Goal: Information Seeking & Learning: Learn about a topic

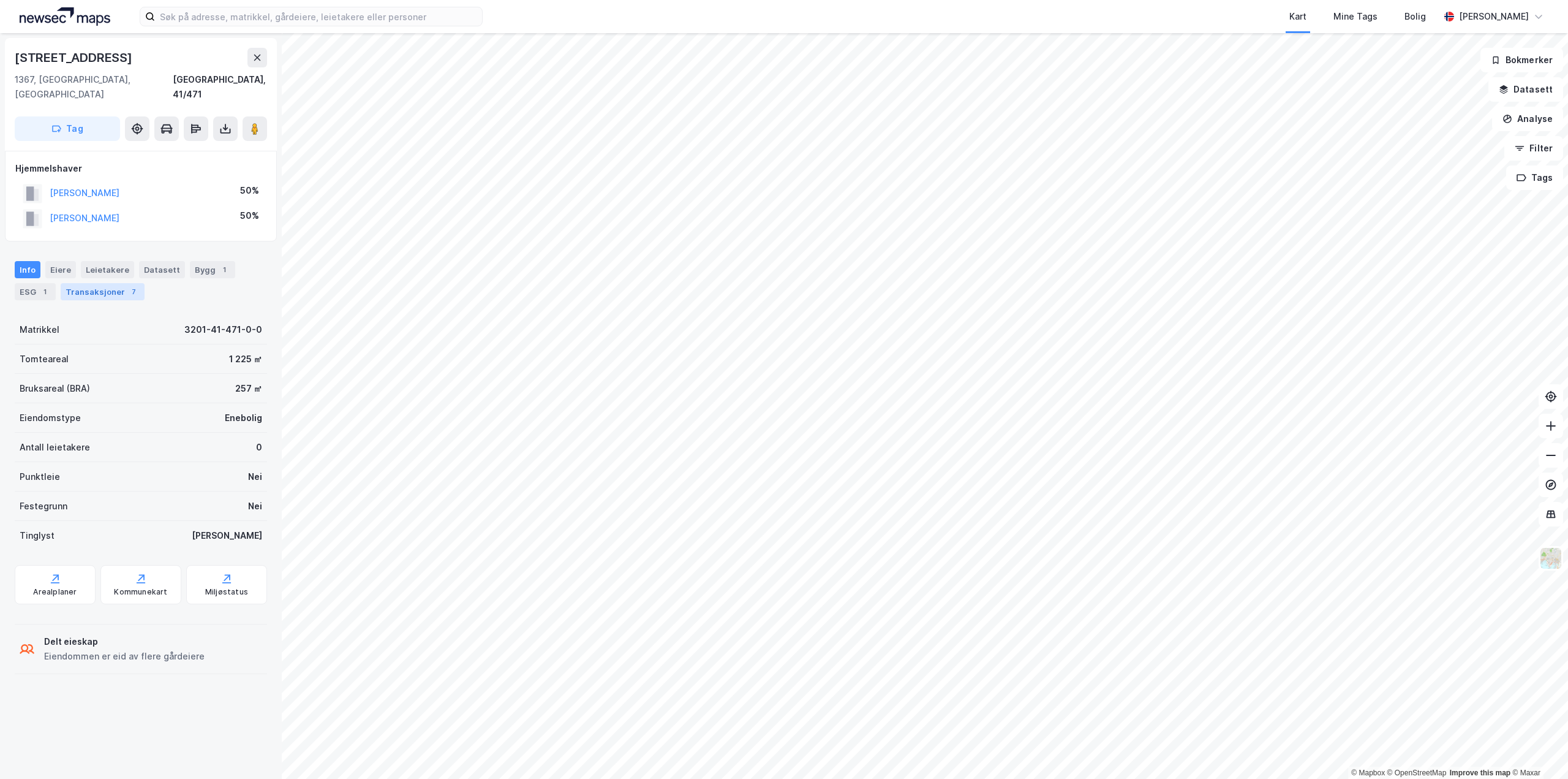
click at [108, 283] on div "Transaksjoner 7" at bounding box center [102, 291] width 84 height 17
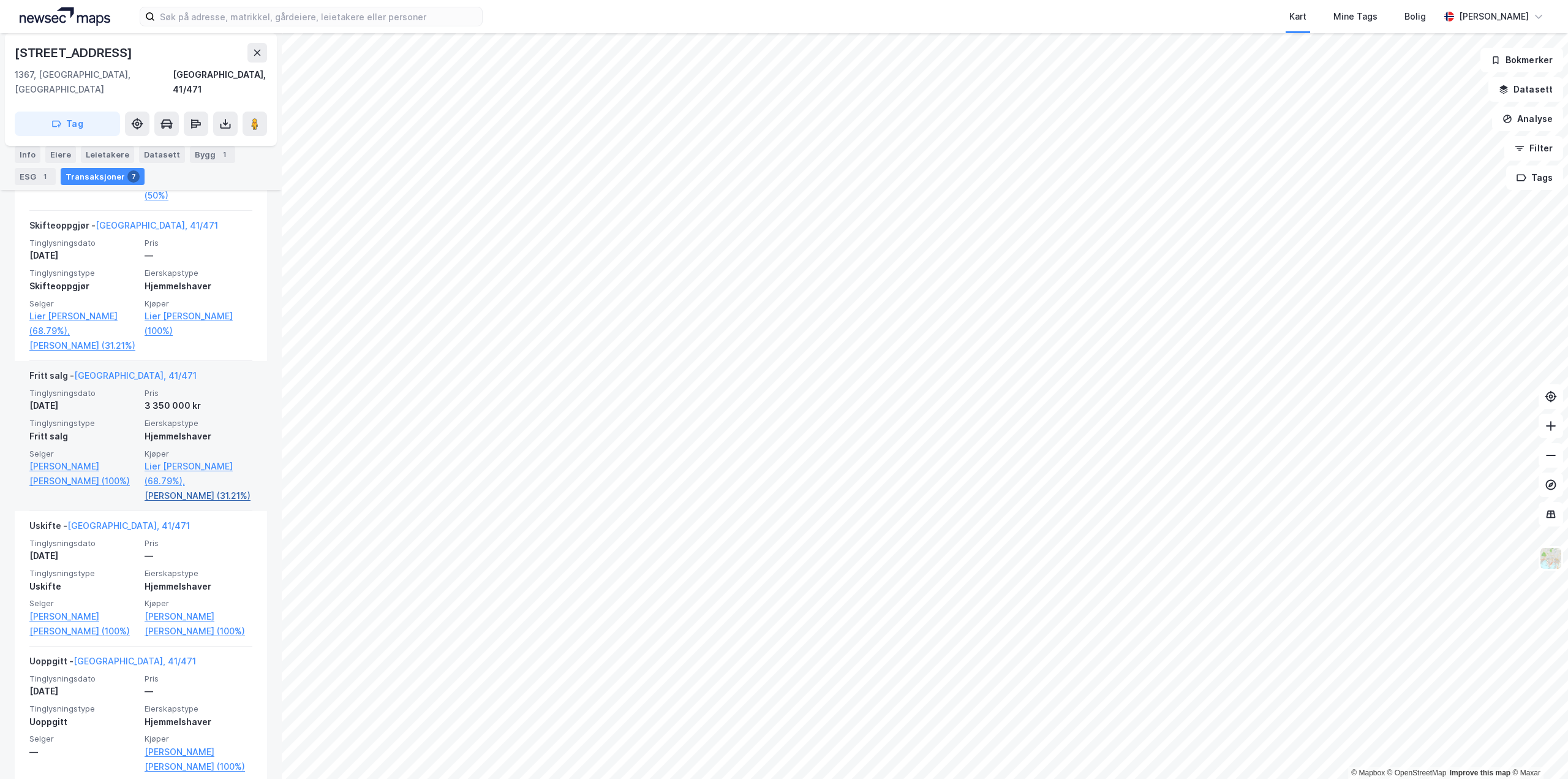
scroll to position [801, 0]
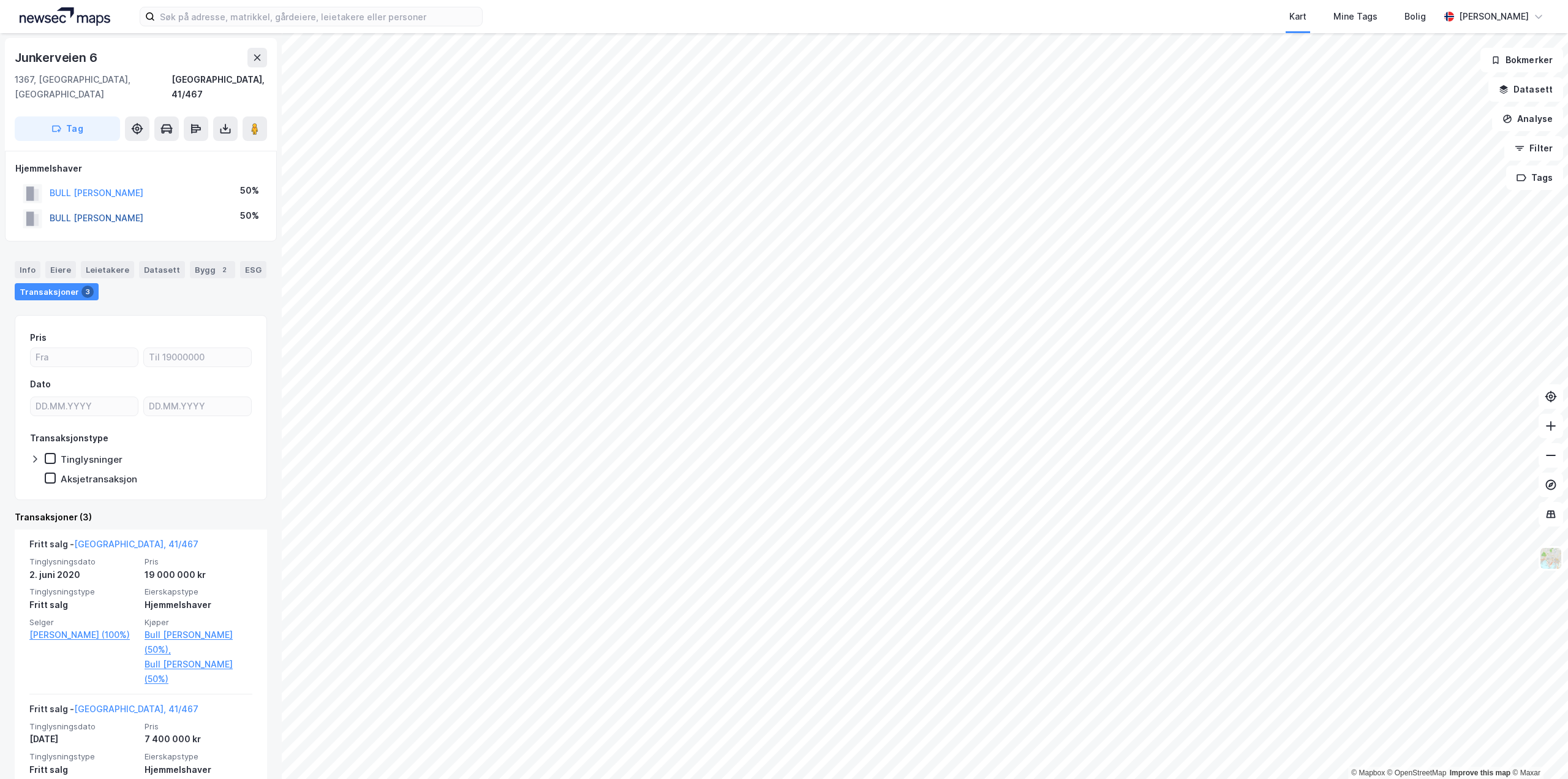
click at [0, 0] on button "BULL [PERSON_NAME]" at bounding box center [0, 0] width 0 height 0
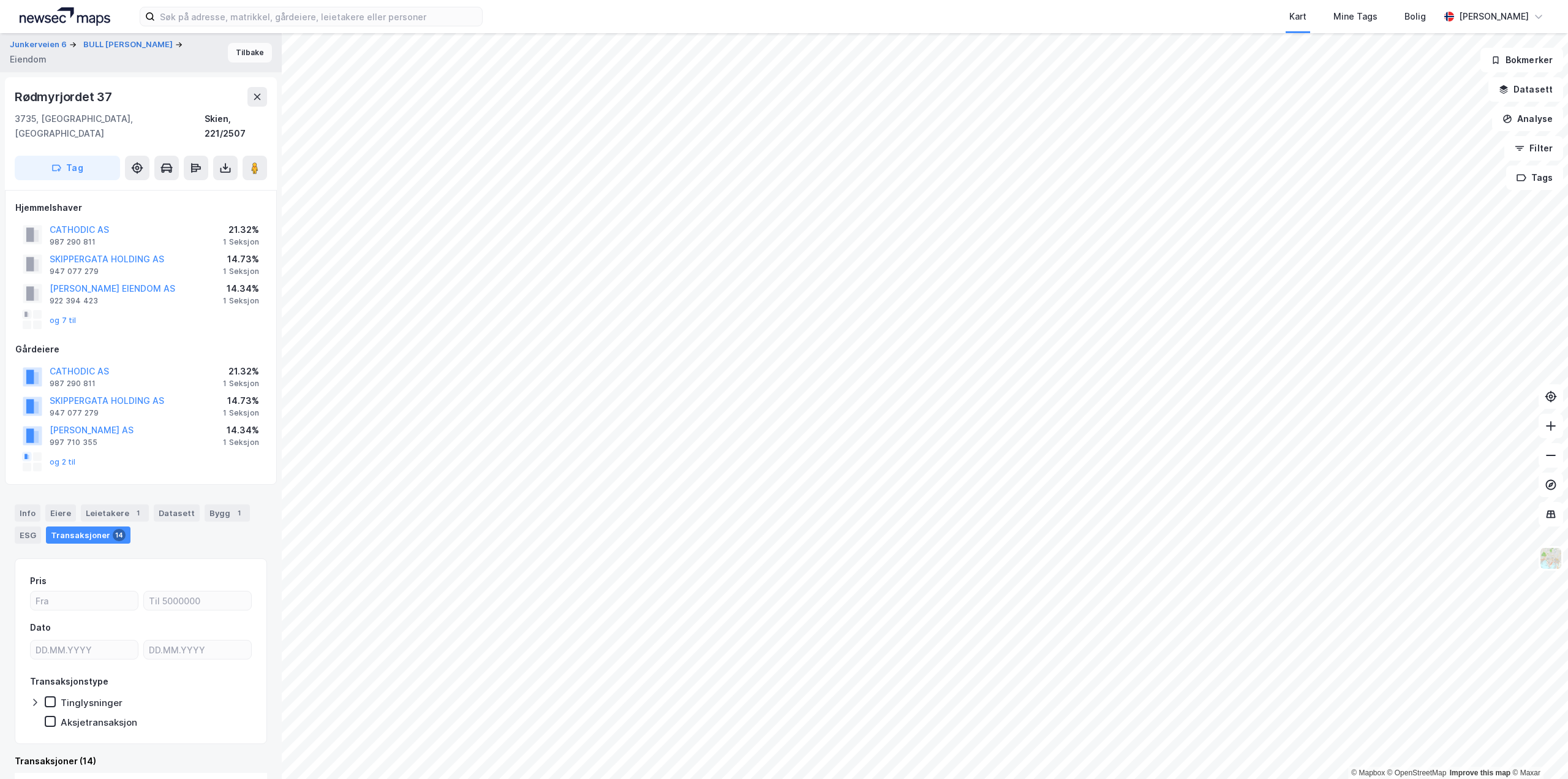
click at [254, 51] on button "Tilbake" at bounding box center [250, 52] width 44 height 20
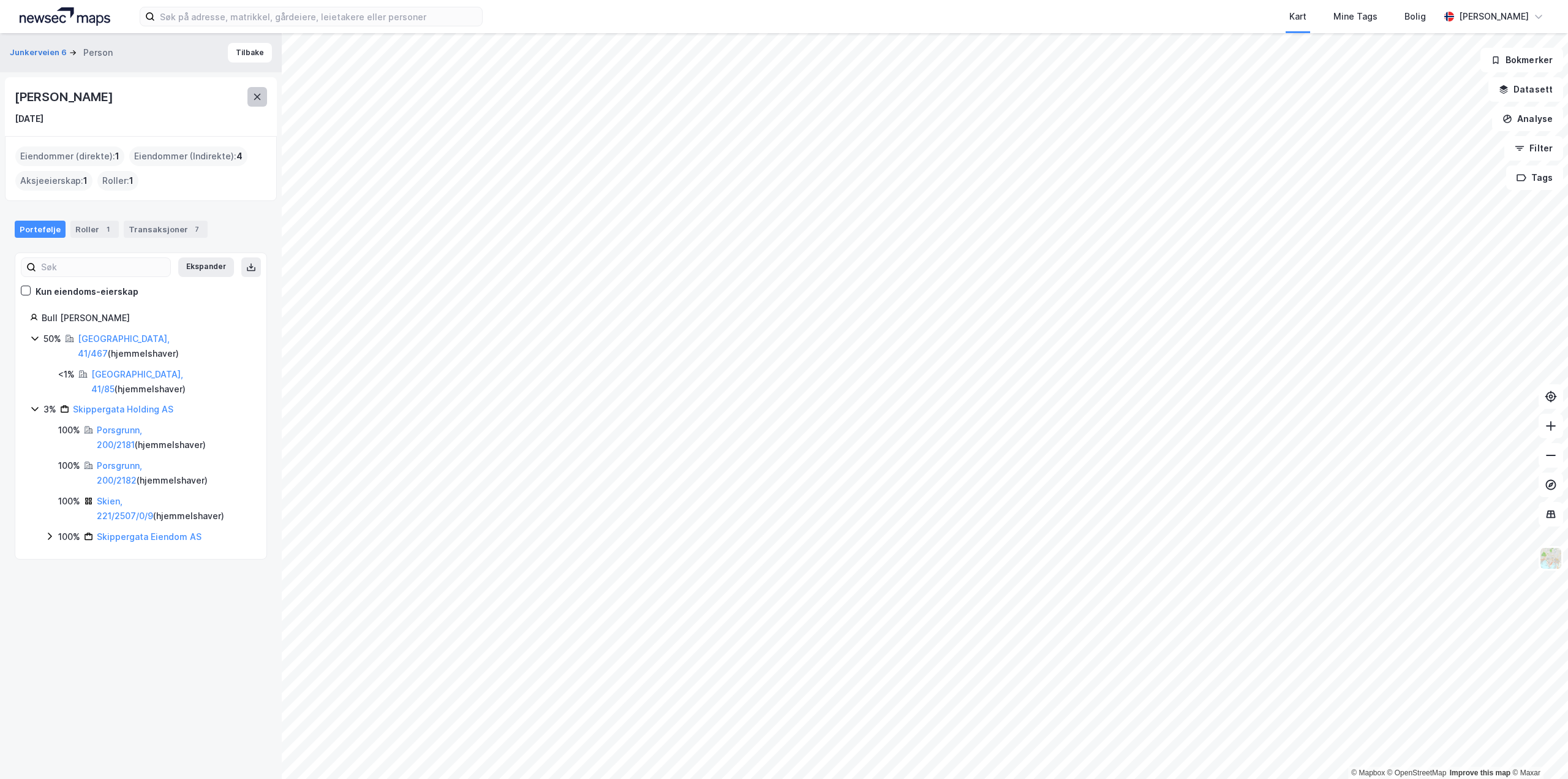
click at [254, 97] on icon at bounding box center [257, 97] width 10 height 10
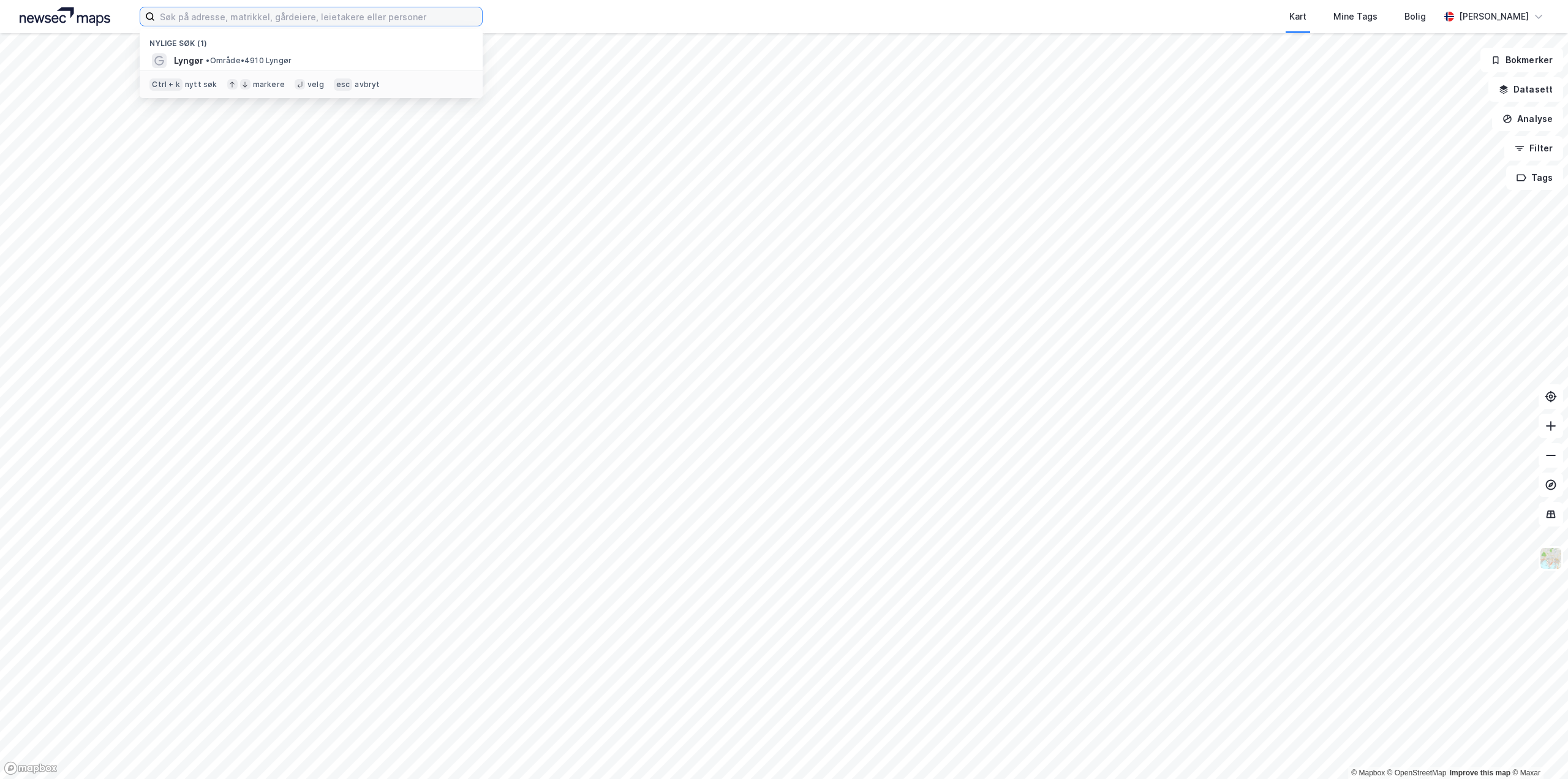
click at [265, 19] on input at bounding box center [318, 16] width 327 height 19
click at [1248, 0] on html "Kart Mine Tags Bolig [PERSON_NAME] © Mapbox © OpenStreetMap Improve this map © …" at bounding box center [784, 389] width 1568 height 779
